Goal: Transaction & Acquisition: Book appointment/travel/reservation

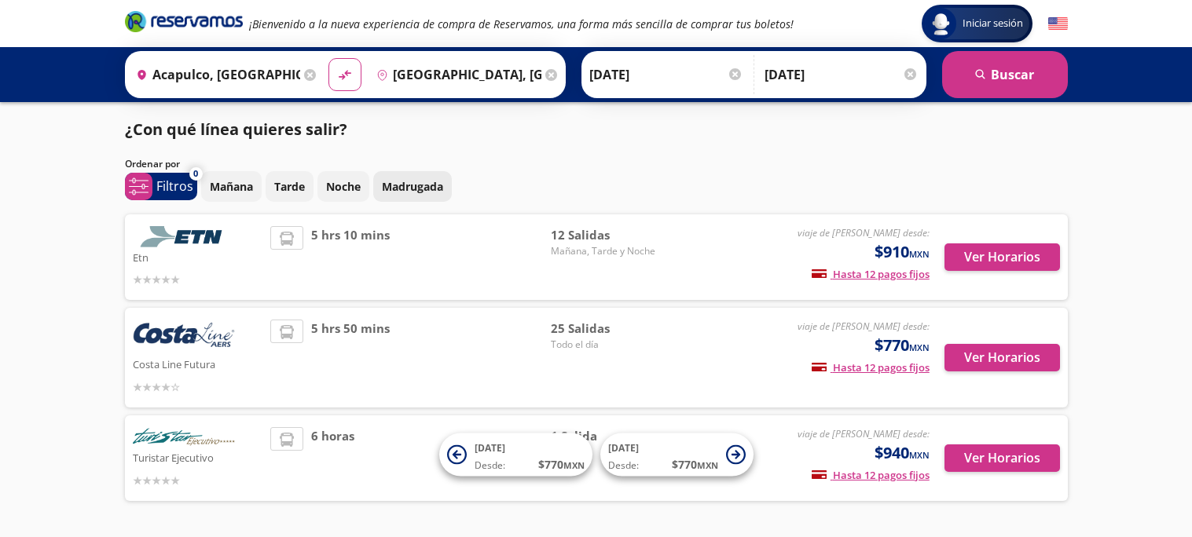
click at [390, 186] on p "Madrugada" at bounding box center [412, 186] width 61 height 17
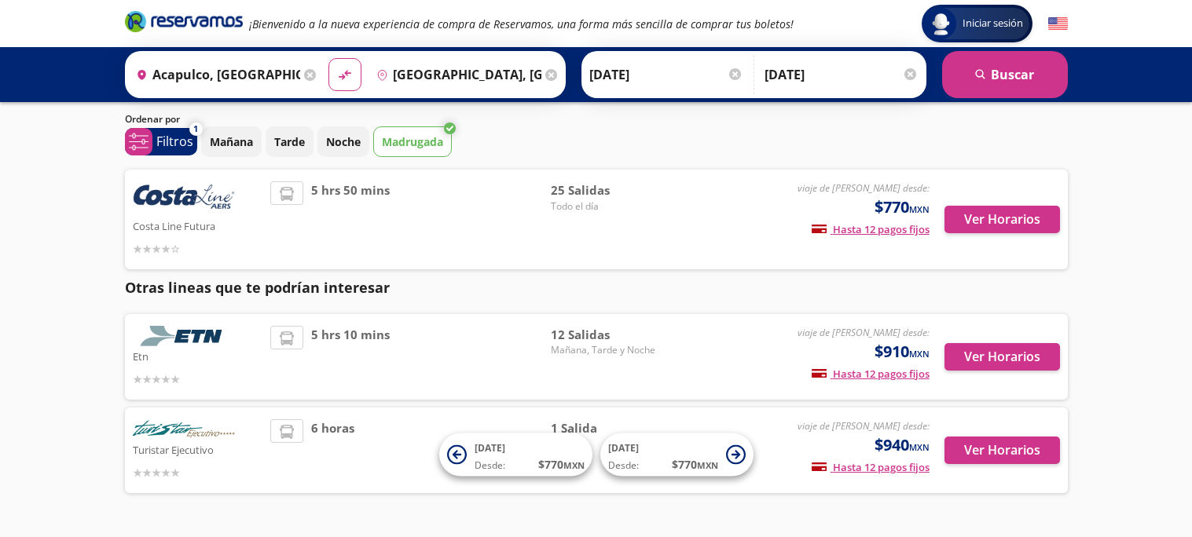
scroll to position [90, 0]
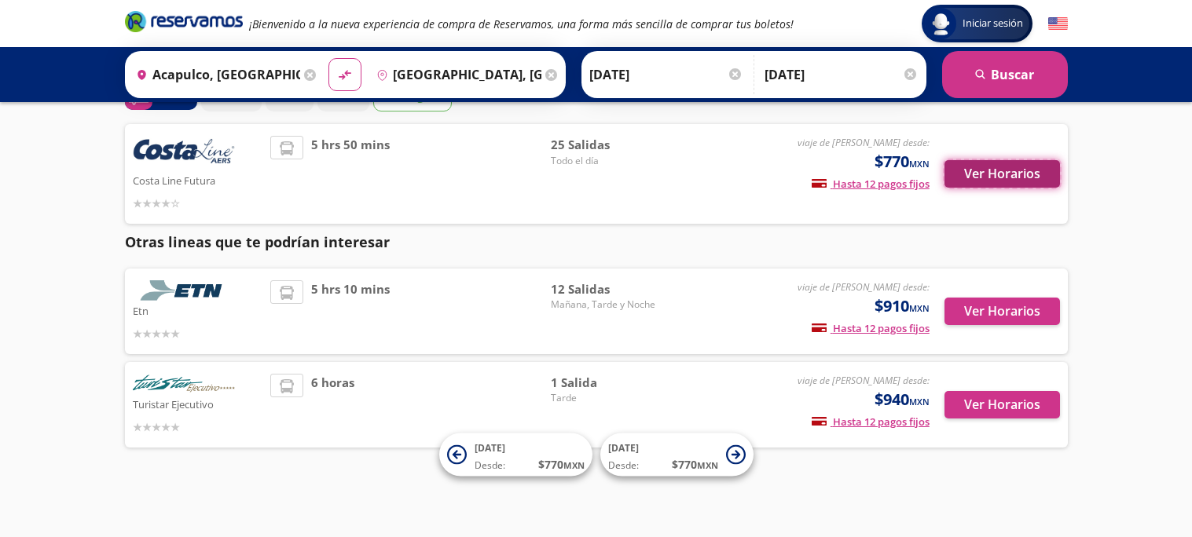
click at [1031, 171] on button "Ver Horarios" at bounding box center [1002, 174] width 116 height 28
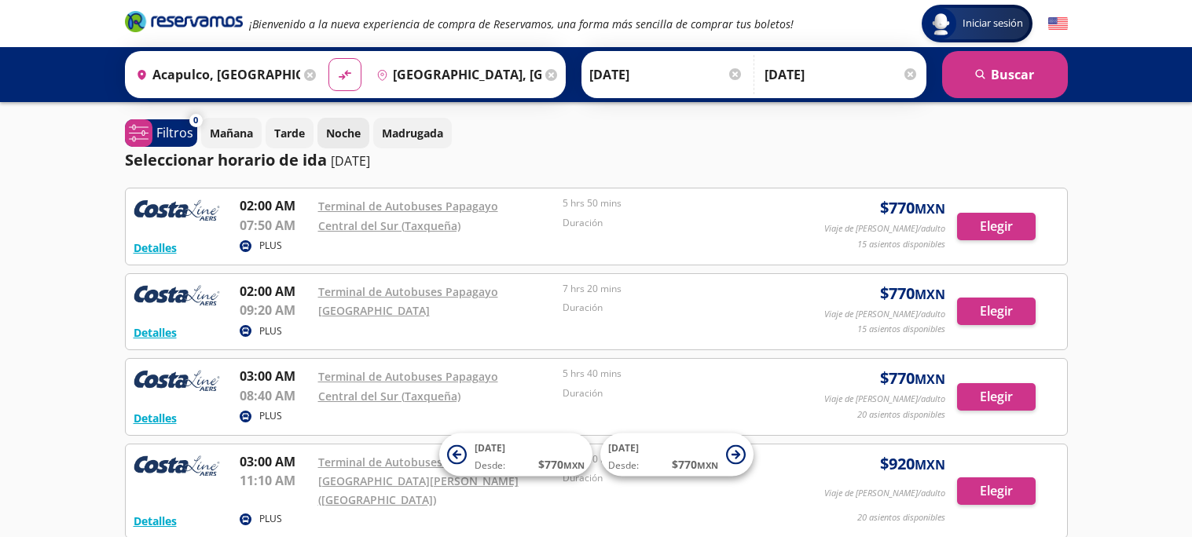
click at [340, 133] on p "Noche" at bounding box center [343, 133] width 35 height 17
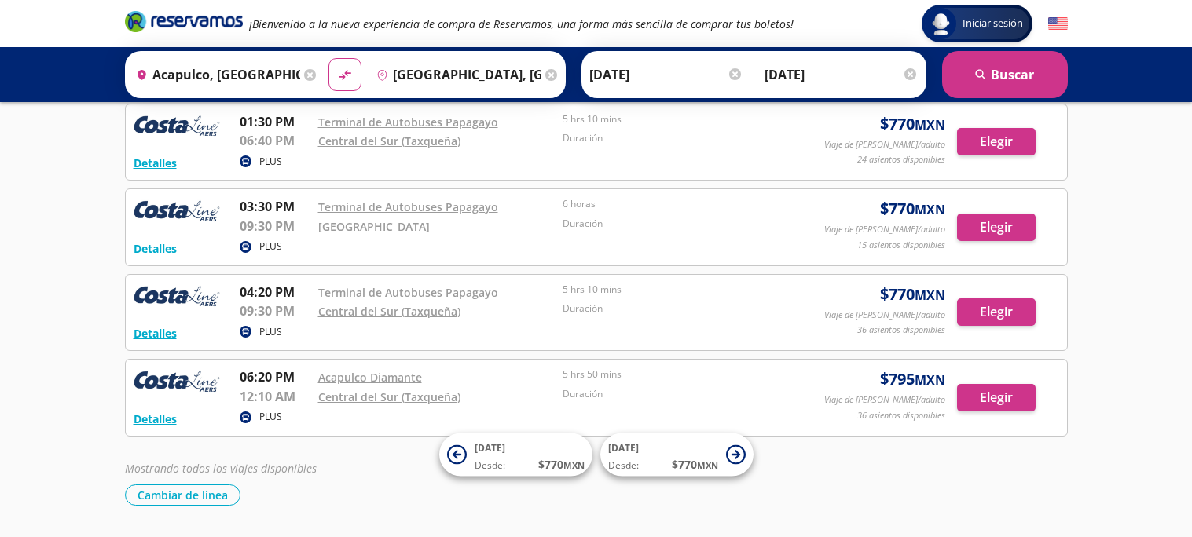
scroll to position [2206, 0]
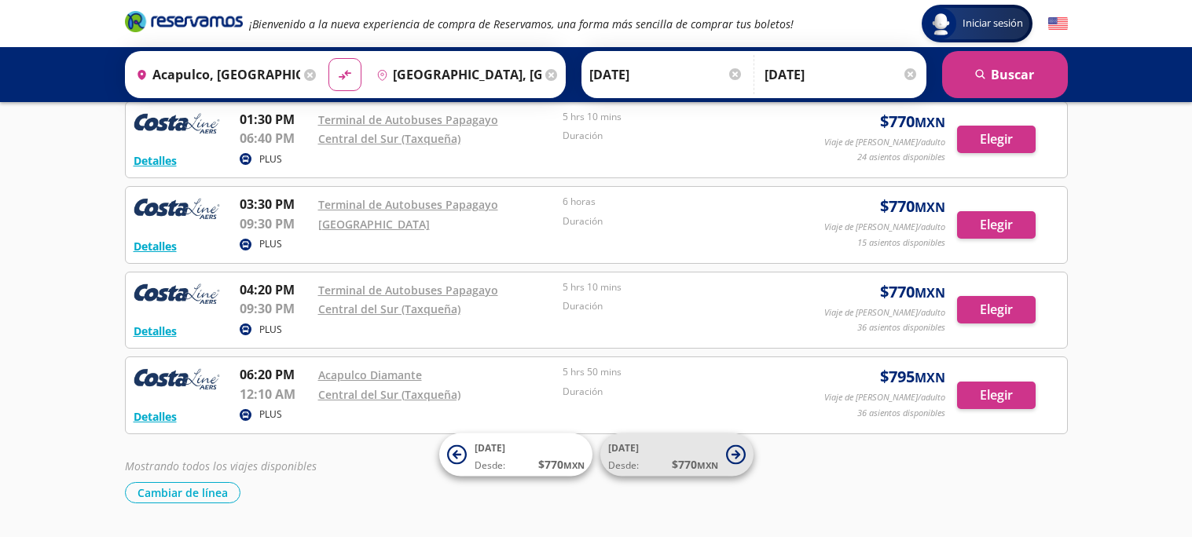
click at [726, 466] on button "[DATE] Desde: $ 770 MXN" at bounding box center [676, 455] width 153 height 43
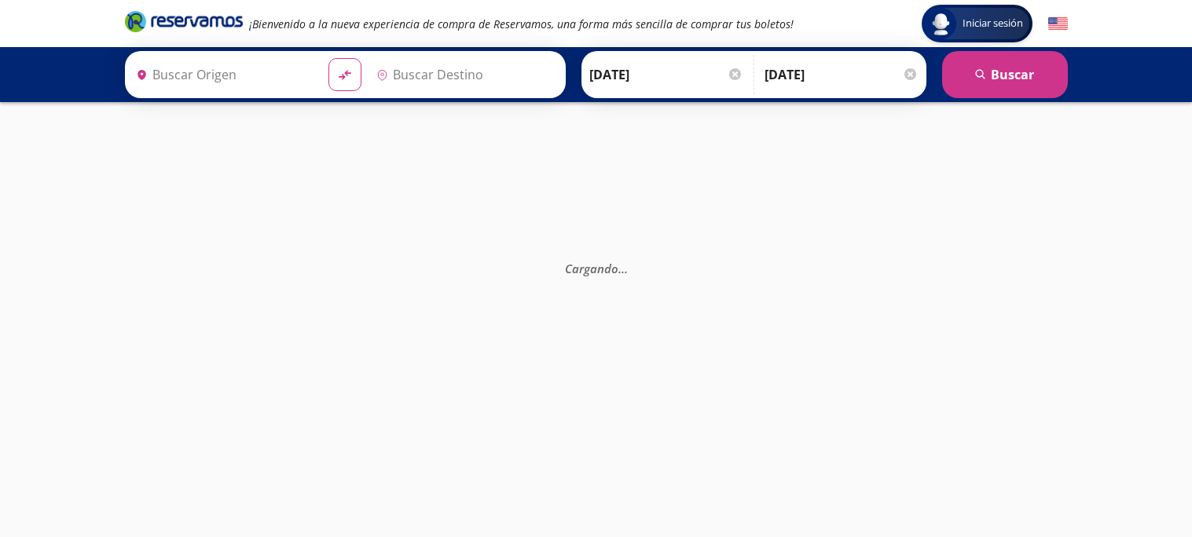
type input "Acapulco, [GEOGRAPHIC_DATA]"
type input "[GEOGRAPHIC_DATA], [GEOGRAPHIC_DATA]"
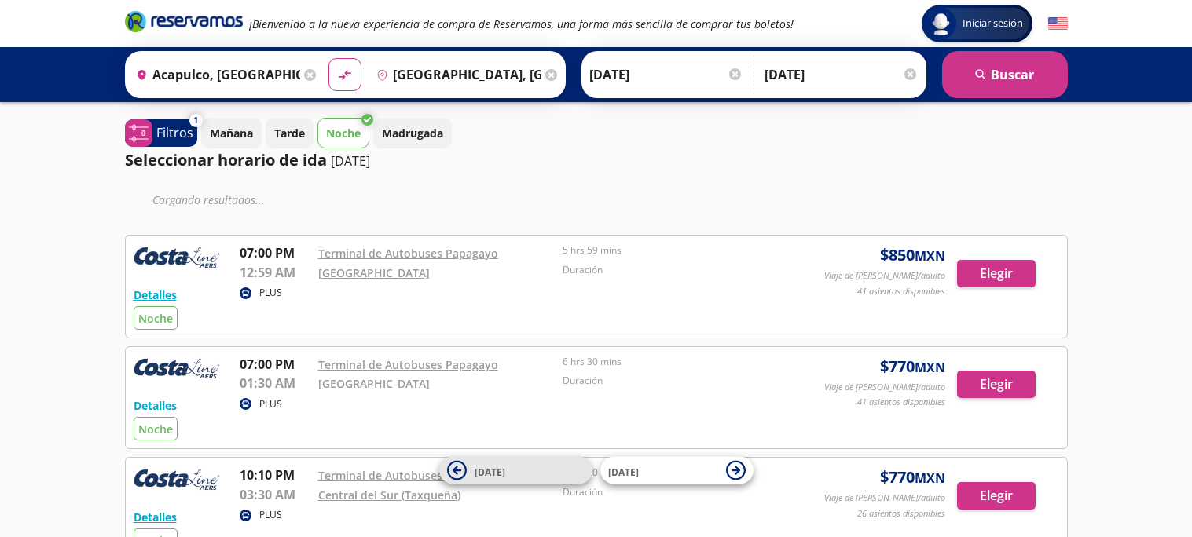
click at [453, 471] on icon at bounding box center [456, 470] width 9 height 9
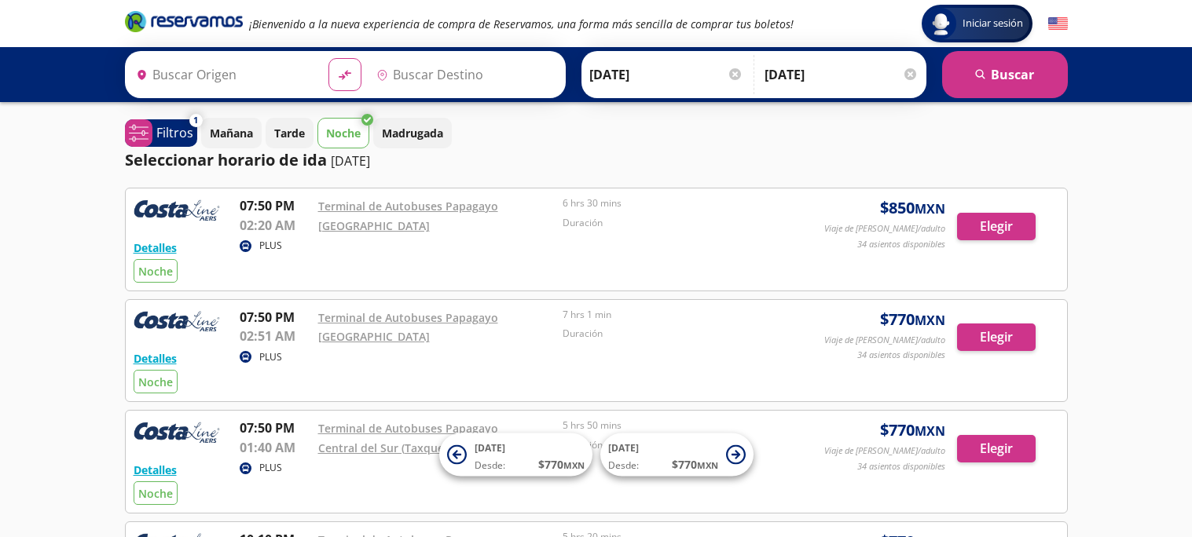
type input "Acapulco, [GEOGRAPHIC_DATA]"
type input "[GEOGRAPHIC_DATA], [GEOGRAPHIC_DATA]"
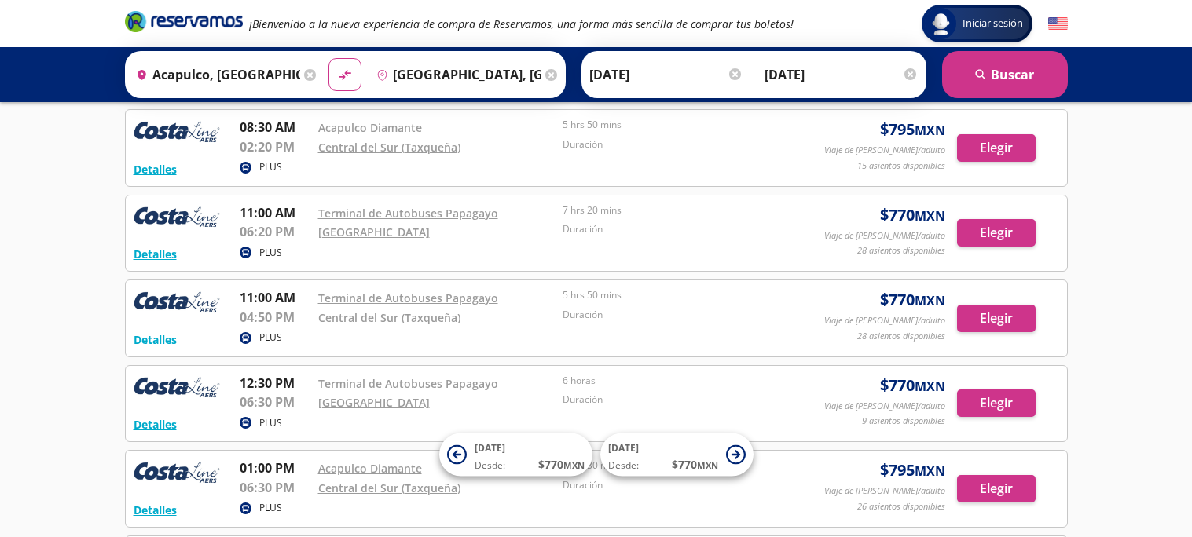
scroll to position [2293, 0]
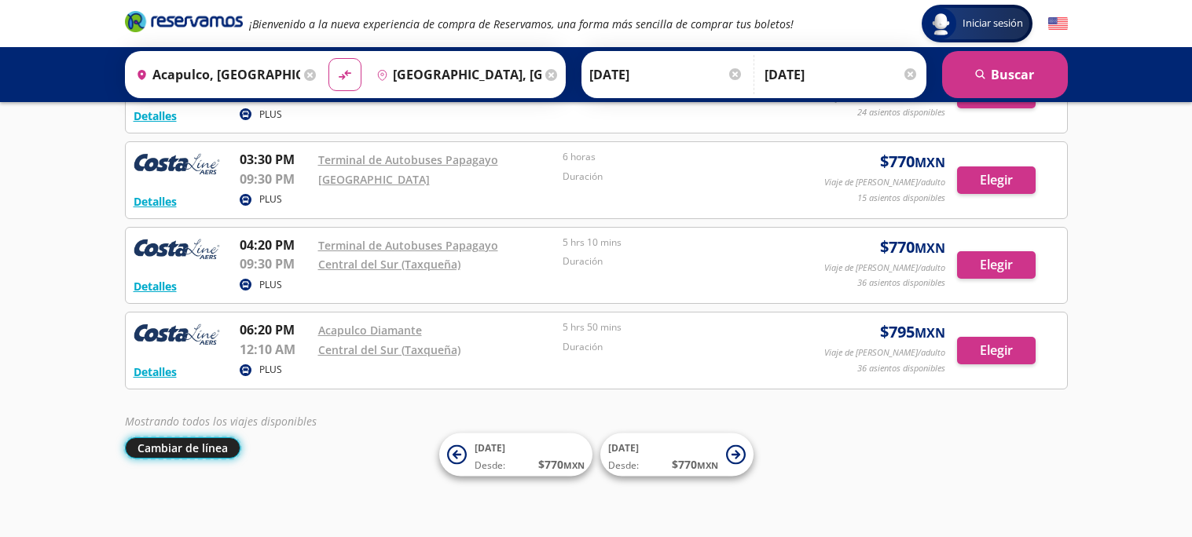
click at [189, 449] on button "Cambiar de línea" at bounding box center [183, 448] width 116 height 21
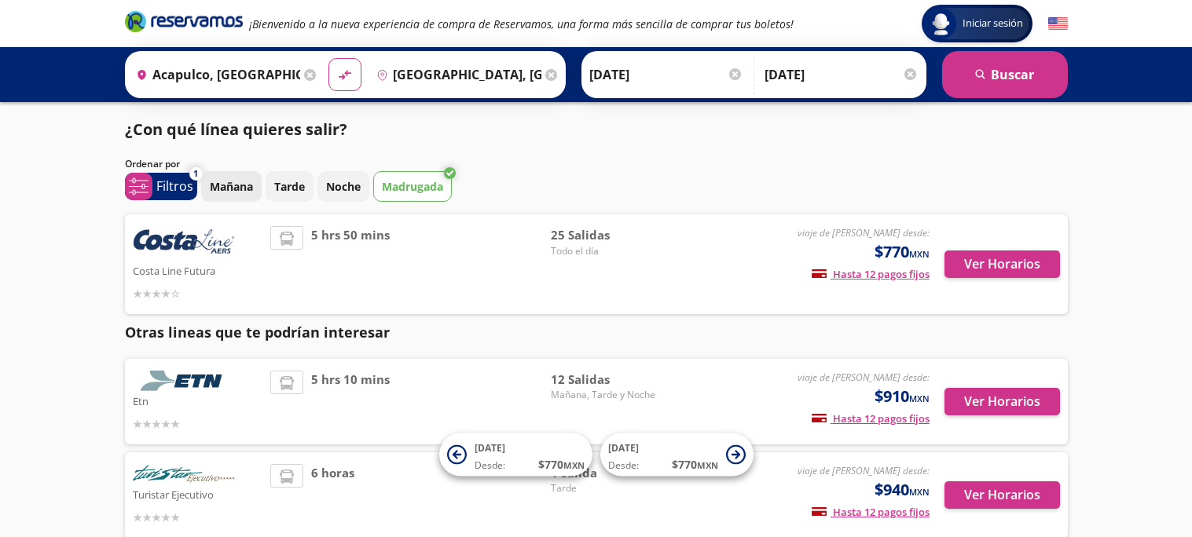
click at [244, 182] on p "Mañana" at bounding box center [231, 186] width 43 height 17
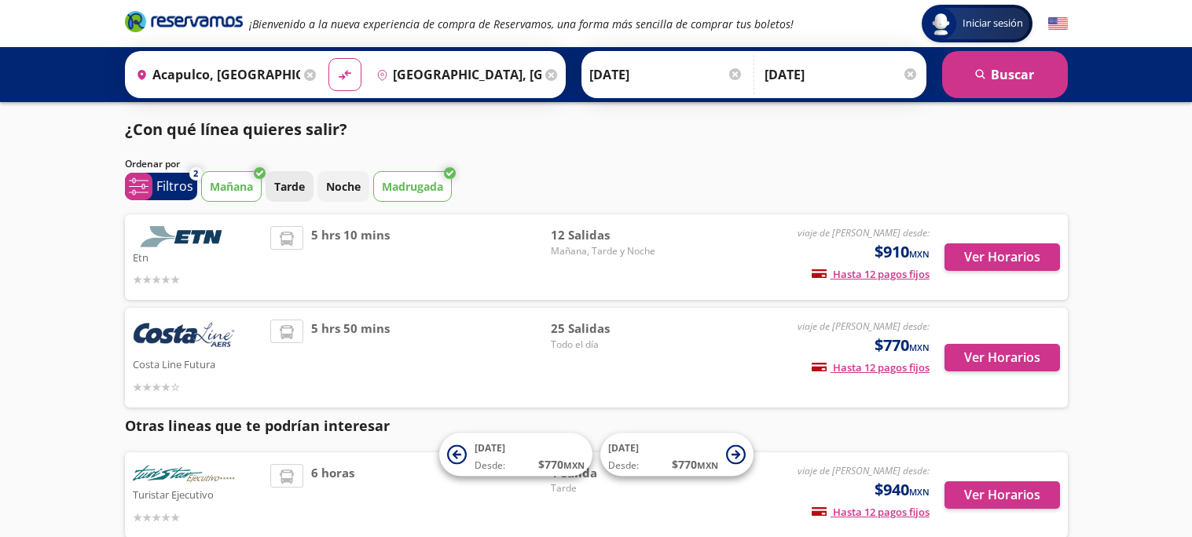
click at [309, 182] on button "Tarde" at bounding box center [290, 186] width 48 height 31
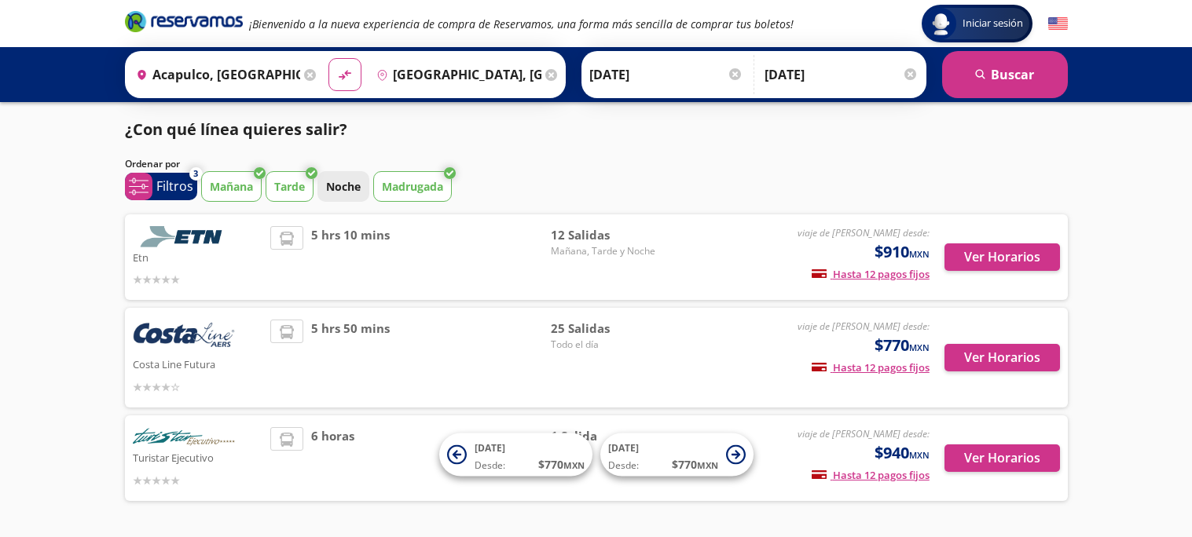
click at [344, 193] on p "Noche" at bounding box center [343, 186] width 35 height 17
click at [284, 179] on p "Tarde" at bounding box center [289, 186] width 31 height 17
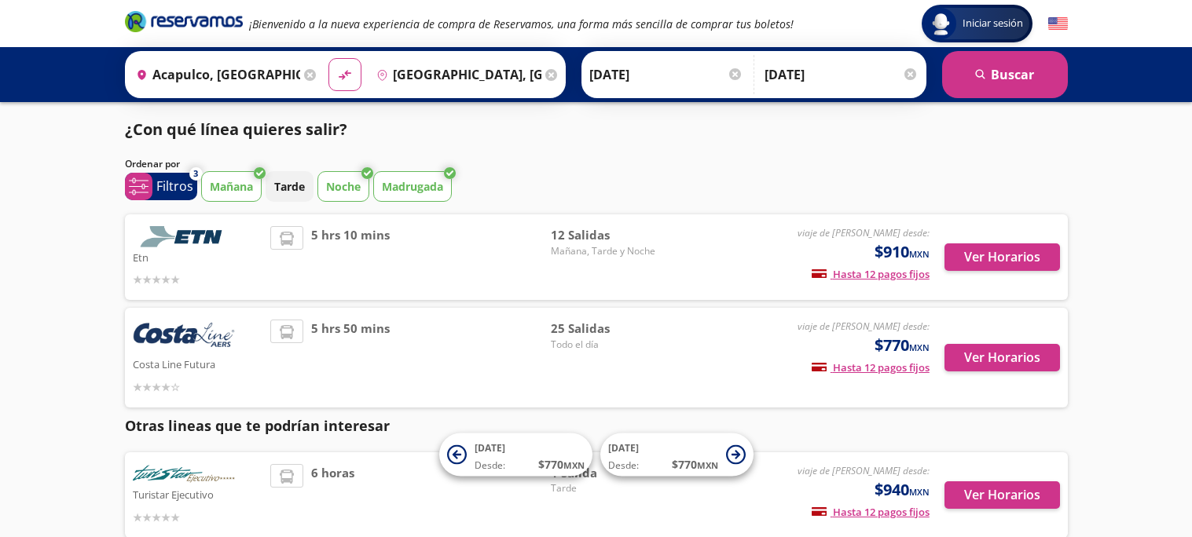
click at [256, 181] on button "Mañana" at bounding box center [231, 186] width 61 height 31
click at [405, 183] on p "Madrugada" at bounding box center [412, 186] width 61 height 17
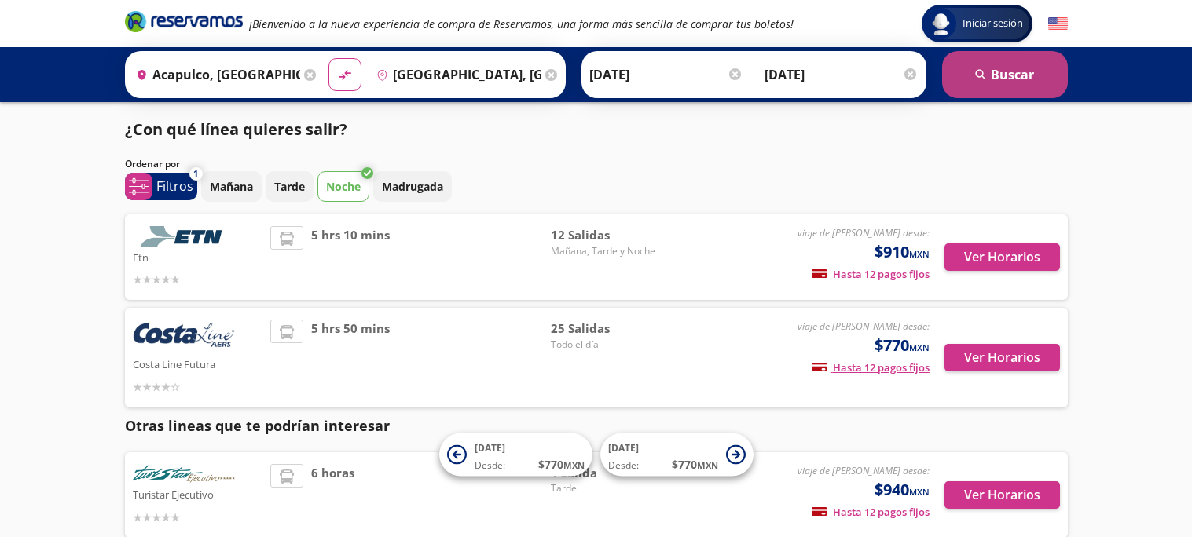
click at [1028, 82] on button "search [GEOGRAPHIC_DATA]" at bounding box center [1005, 74] width 126 height 47
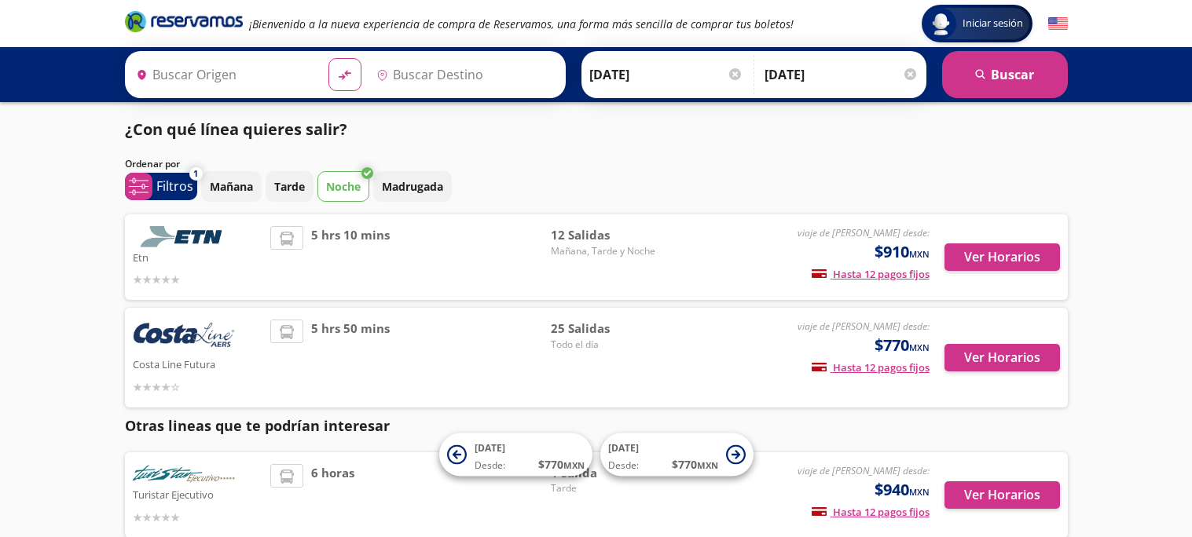
type input "Acapulco, [GEOGRAPHIC_DATA]"
type input "[GEOGRAPHIC_DATA], [GEOGRAPHIC_DATA]"
click at [184, 192] on p "Filtros" at bounding box center [174, 186] width 37 height 19
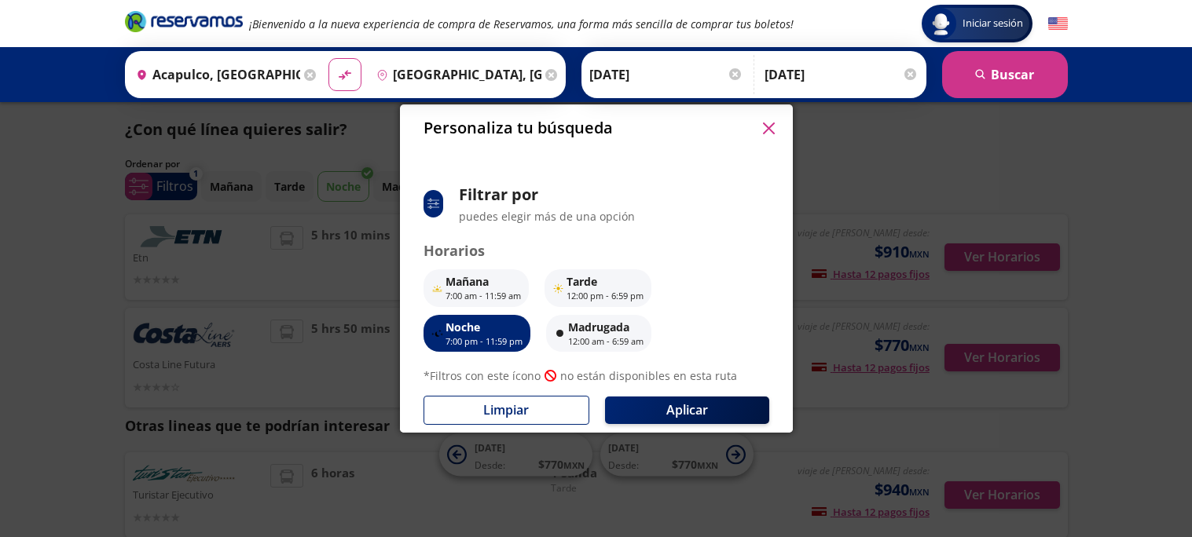
scroll to position [101, 0]
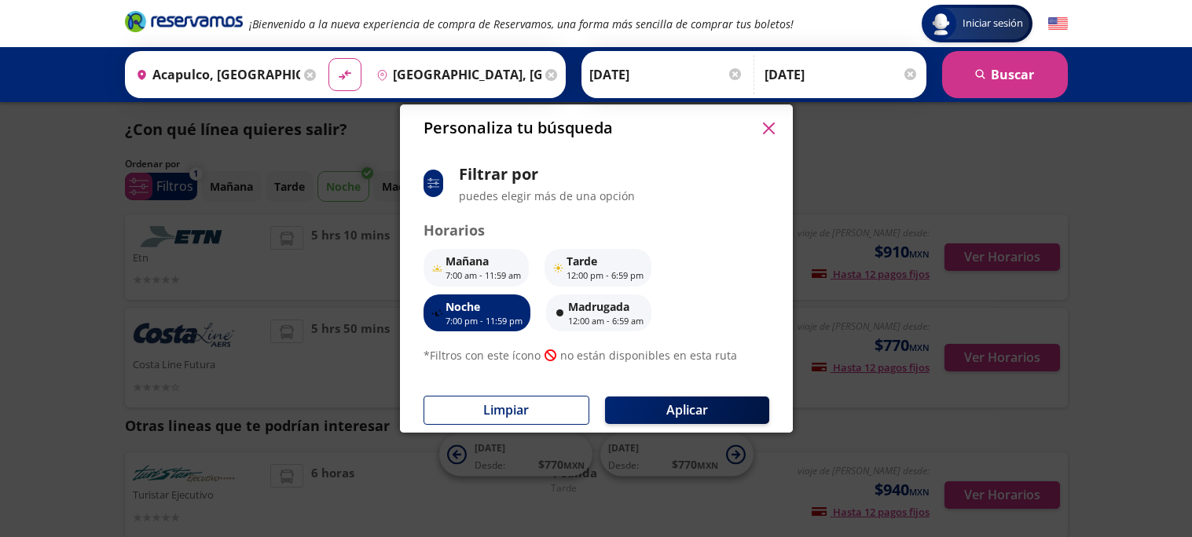
click at [497, 315] on p "7:00 pm - 11:59 pm" at bounding box center [484, 321] width 77 height 13
click at [772, 126] on icon "button" at bounding box center [769, 129] width 12 height 12
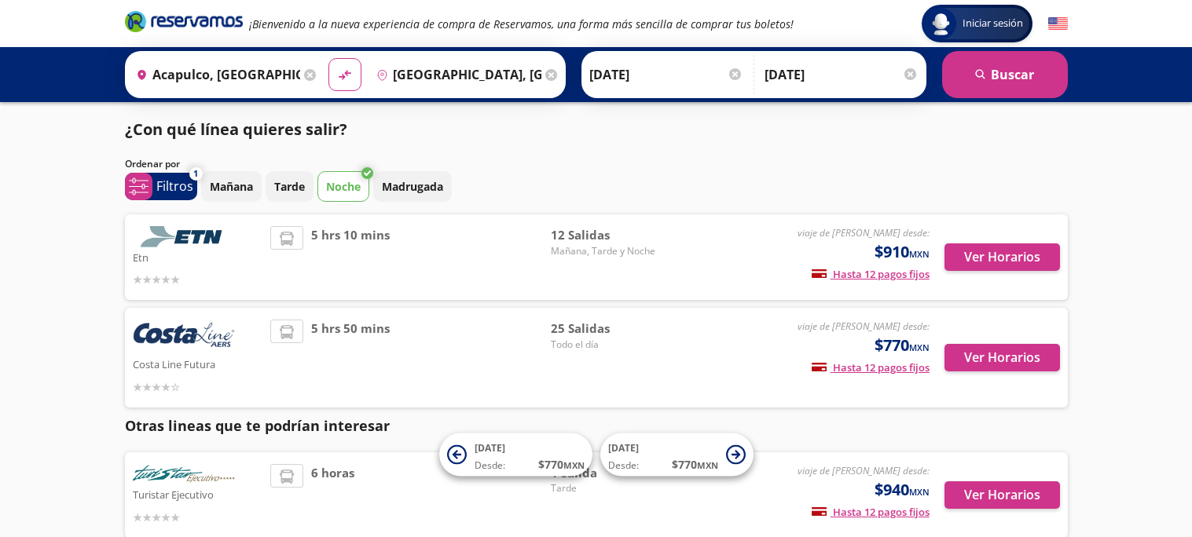
click at [633, 24] on em "¡Bienvenido a la nueva experiencia de compra de Reservamos, una forma más senci…" at bounding box center [521, 24] width 545 height 15
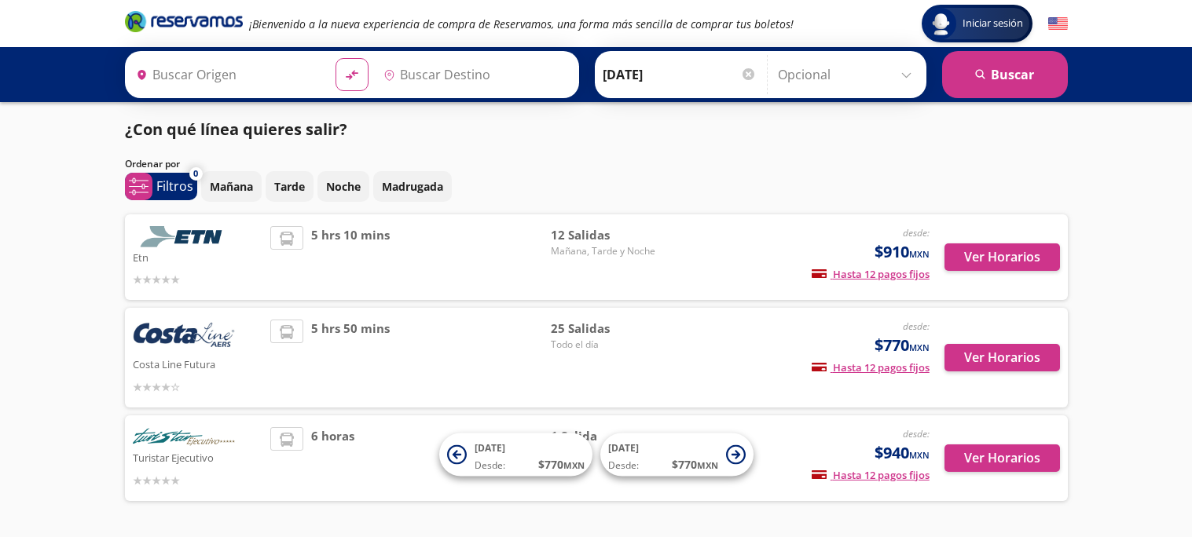
type input "Acapulco, [GEOGRAPHIC_DATA]"
type input "[GEOGRAPHIC_DATA], [GEOGRAPHIC_DATA]"
click at [326, 193] on p "Noche" at bounding box center [343, 186] width 35 height 17
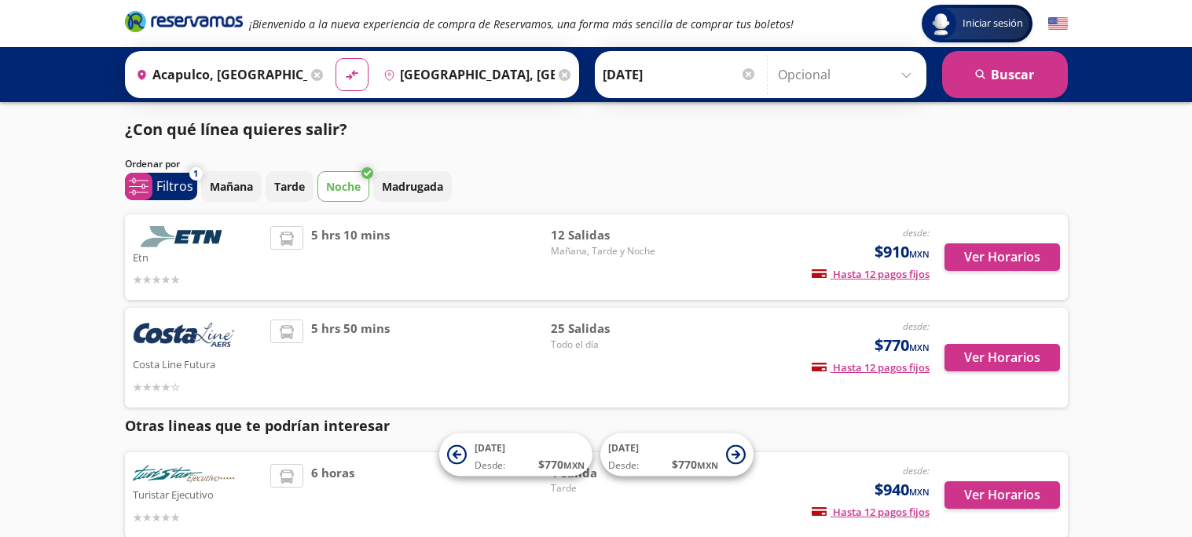
scroll to position [90, 0]
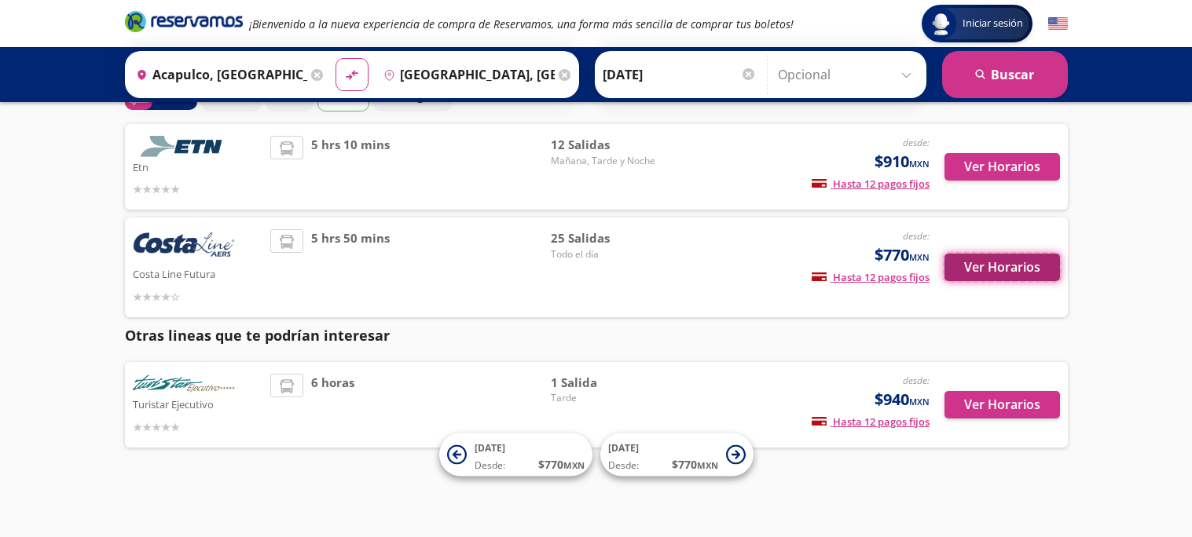
click at [978, 262] on button "Ver Horarios" at bounding box center [1002, 268] width 116 height 28
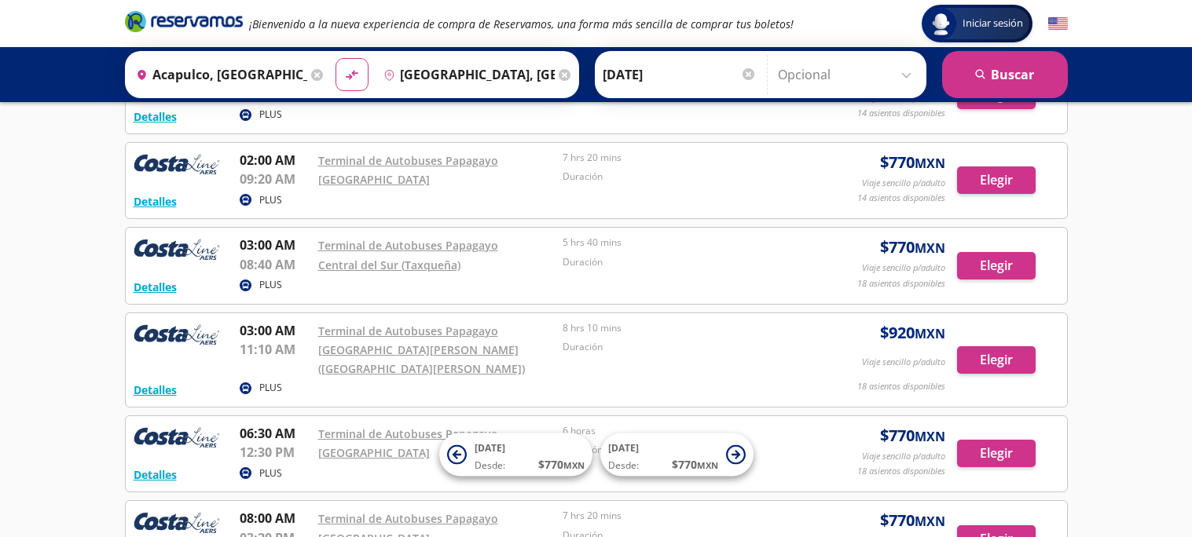
scroll to position [1213, 0]
